Goal: Task Accomplishment & Management: Manage account settings

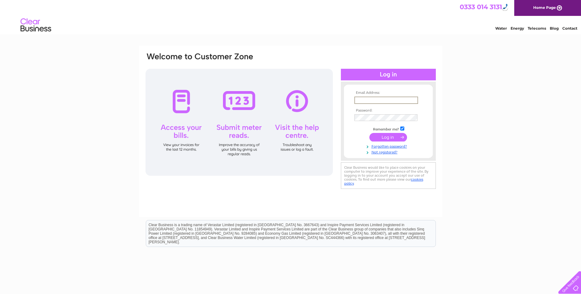
click at [364, 101] on input "text" at bounding box center [386, 100] width 64 height 7
type input "karen@panda-print.co.uk"
click at [392, 136] on input "submit" at bounding box center [388, 137] width 38 height 9
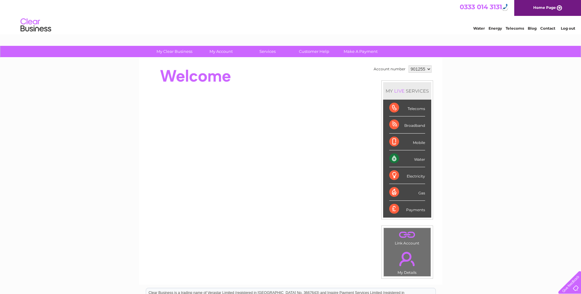
click at [391, 160] on div "Water" at bounding box center [407, 159] width 36 height 17
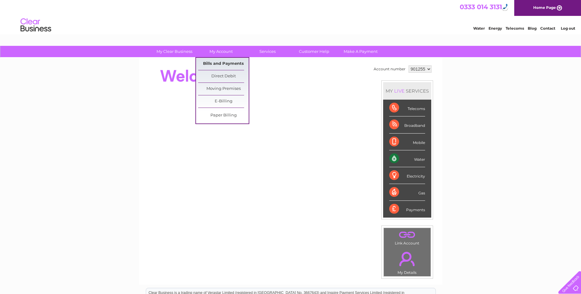
click at [219, 62] on link "Bills and Payments" at bounding box center [223, 64] width 51 height 12
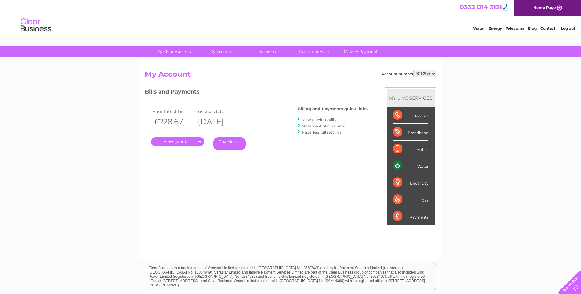
click at [178, 141] on link "." at bounding box center [177, 141] width 53 height 9
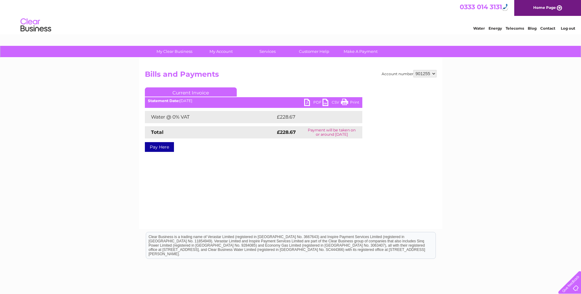
click at [307, 101] on link "PDF" at bounding box center [313, 103] width 18 height 9
